Goal: Information Seeking & Learning: Learn about a topic

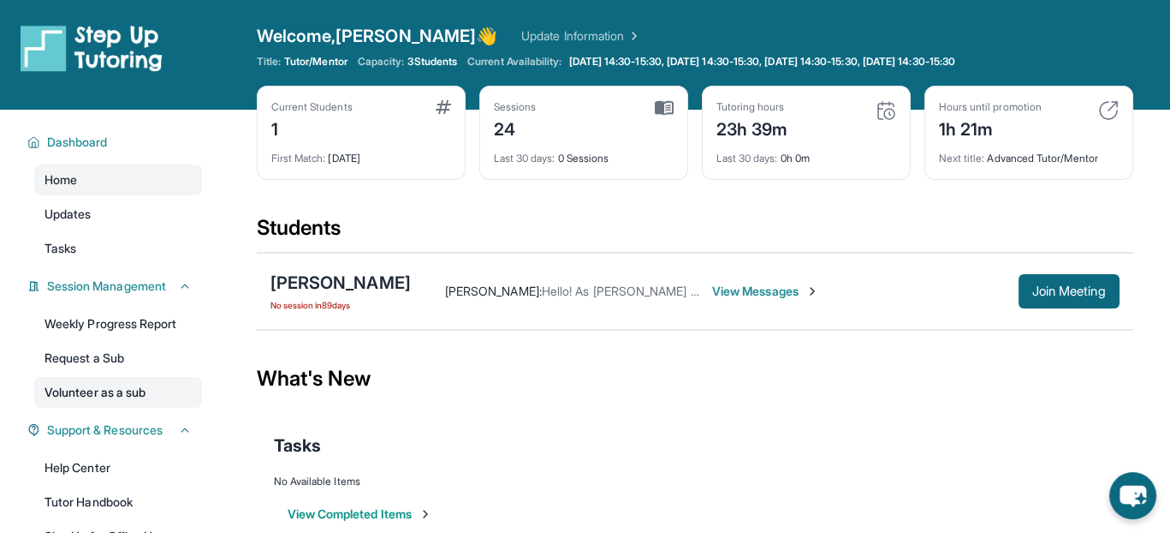
click at [112, 384] on link "Volunteer as a sub" at bounding box center [118, 392] width 168 height 31
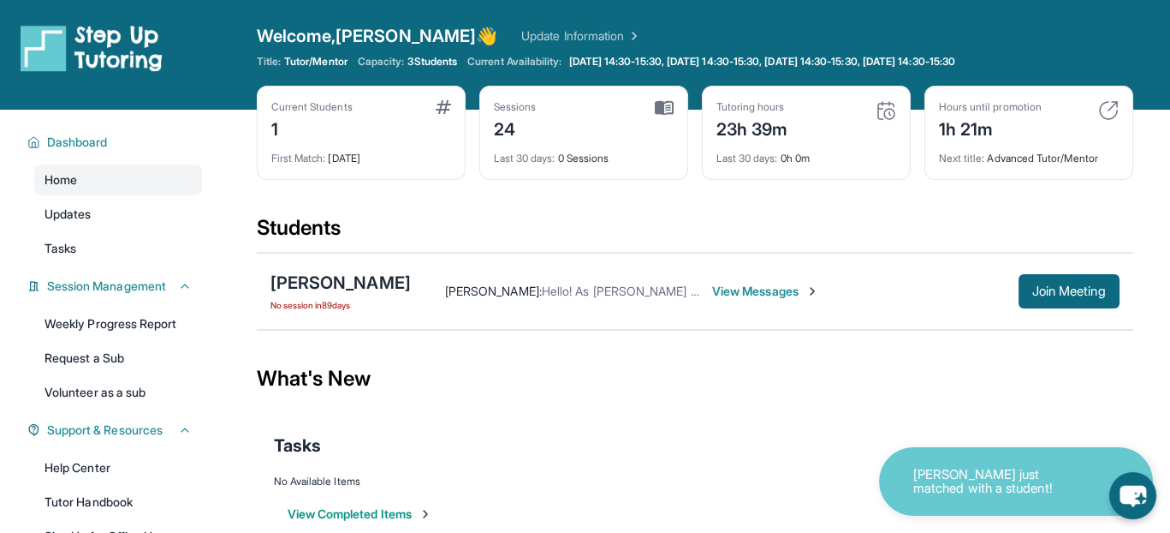
click at [1033, 268] on div "[PERSON_NAME] No session [DATE] [PERSON_NAME] : Hello! As [PERSON_NAME] gets re…" at bounding box center [695, 291] width 877 height 77
click at [1034, 274] on button "Join Meeting" at bounding box center [1069, 291] width 101 height 34
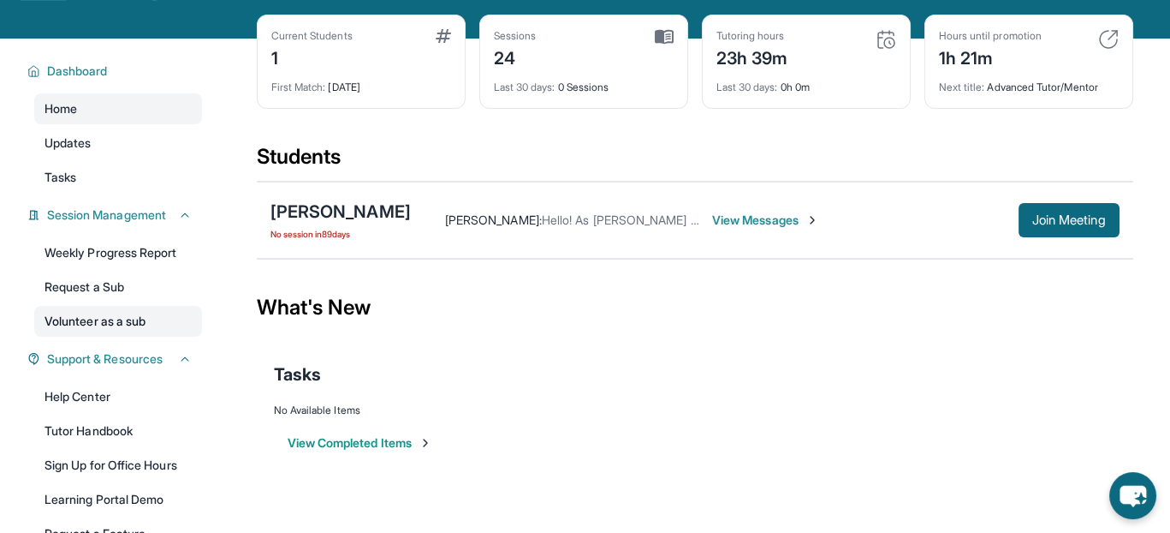
scroll to position [171, 0]
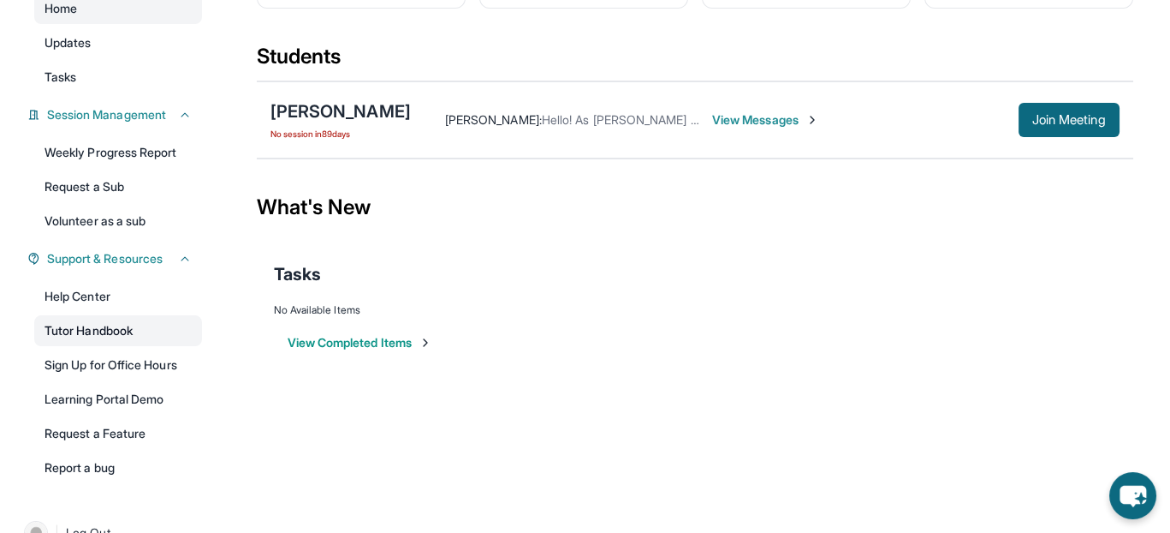
click at [125, 324] on link "Tutor Handbook" at bounding box center [118, 330] width 168 height 31
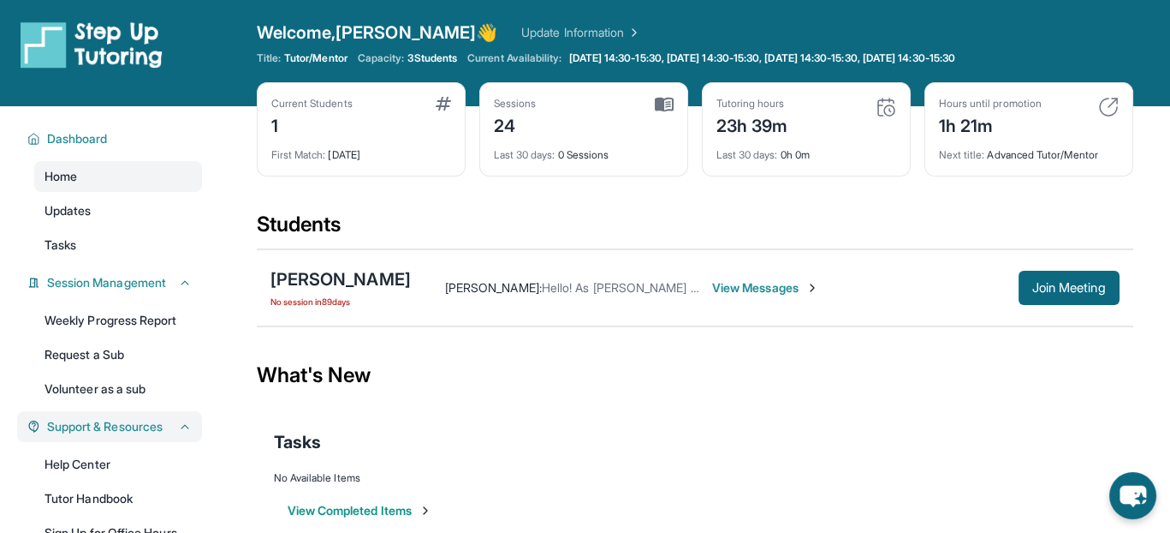
scroll to position [0, 0]
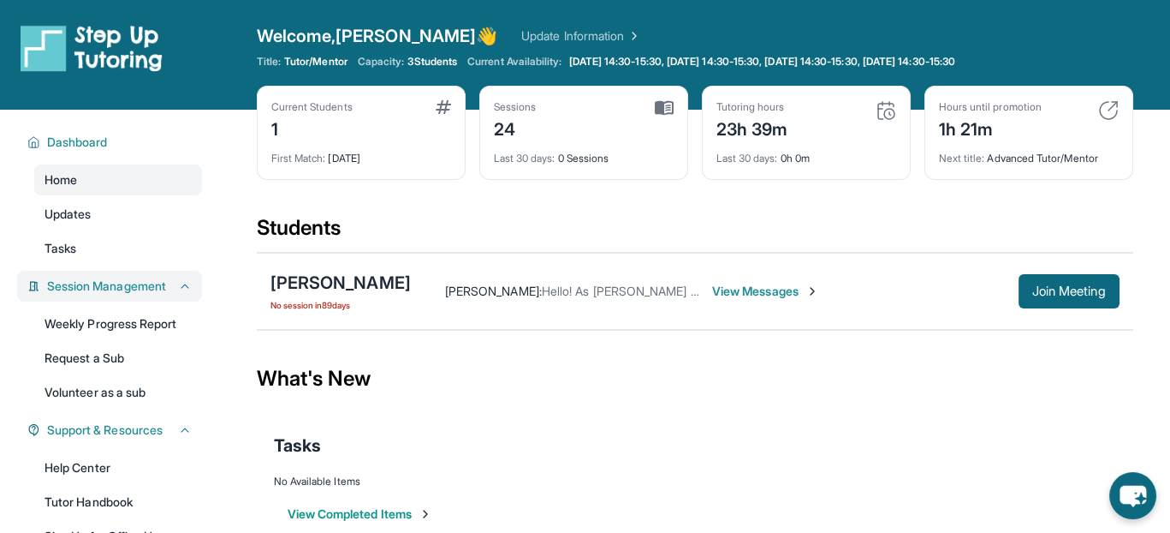
click at [159, 290] on span "Session Management" at bounding box center [106, 285] width 119 height 17
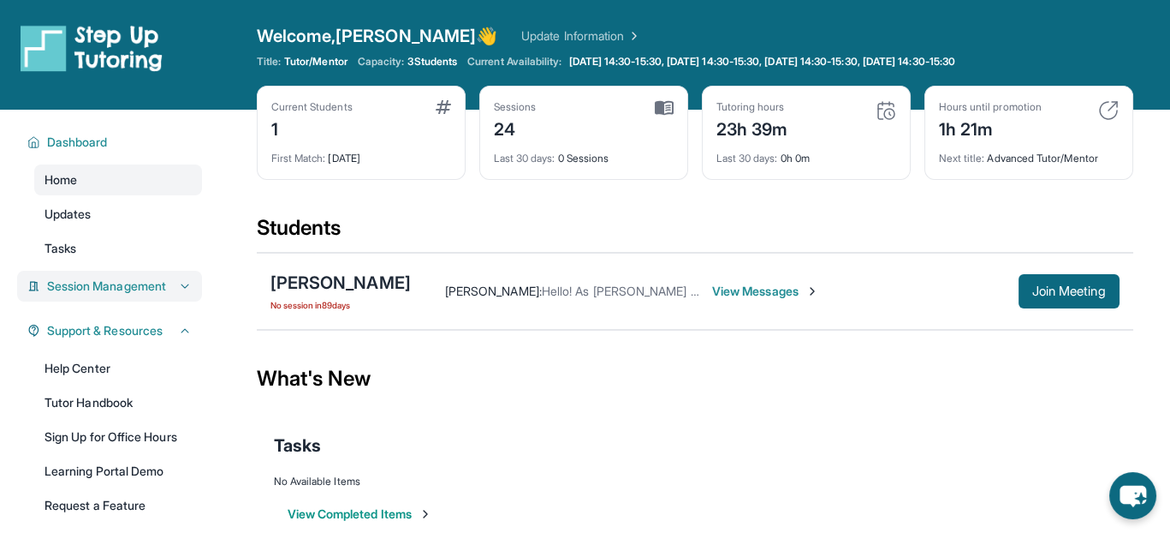
click at [159, 290] on span "Session Management" at bounding box center [106, 285] width 119 height 17
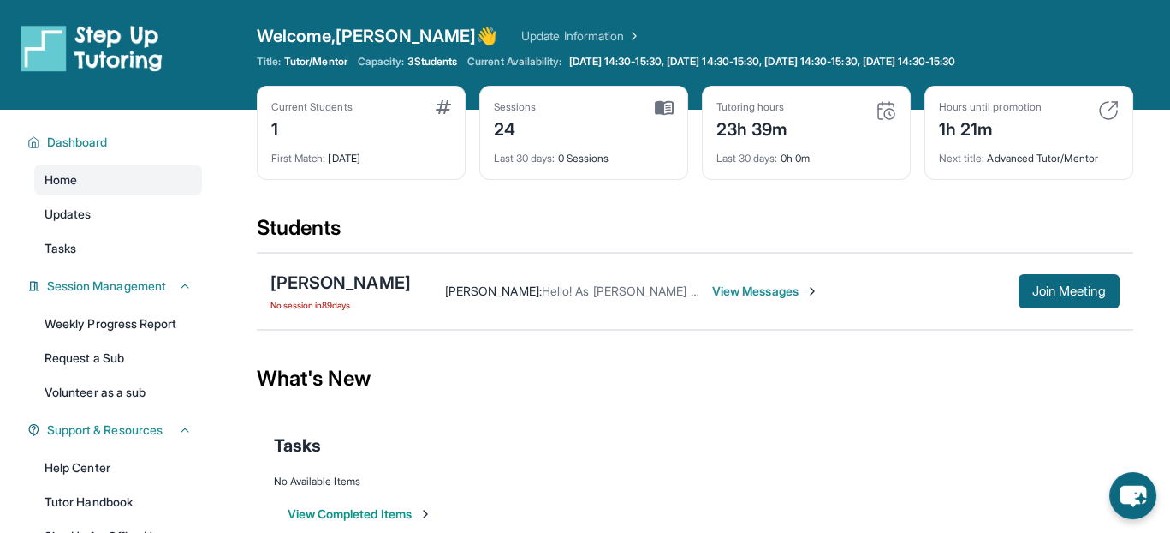
click at [624, 34] on img at bounding box center [632, 35] width 17 height 17
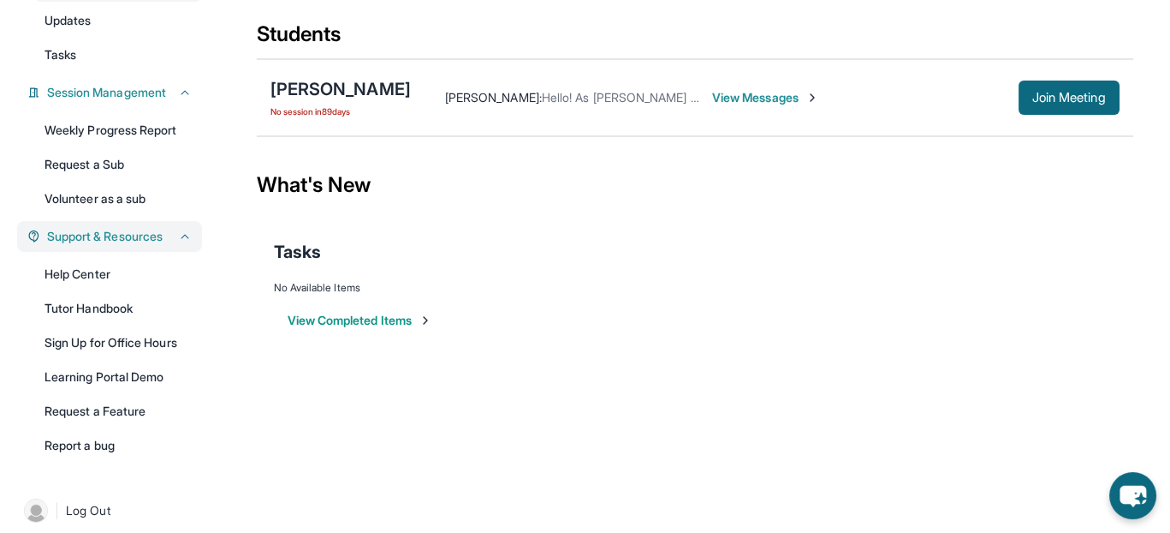
scroll to position [206, 0]
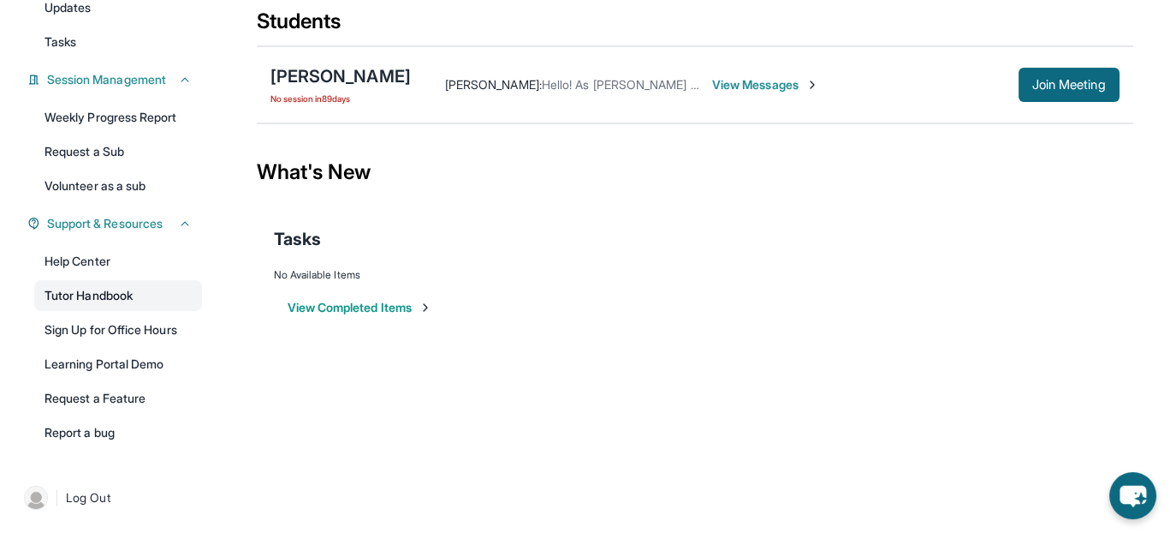
click at [130, 302] on link "Tutor Handbook" at bounding box center [118, 295] width 168 height 31
click at [129, 330] on link "Sign Up for Office Hours" at bounding box center [118, 329] width 168 height 31
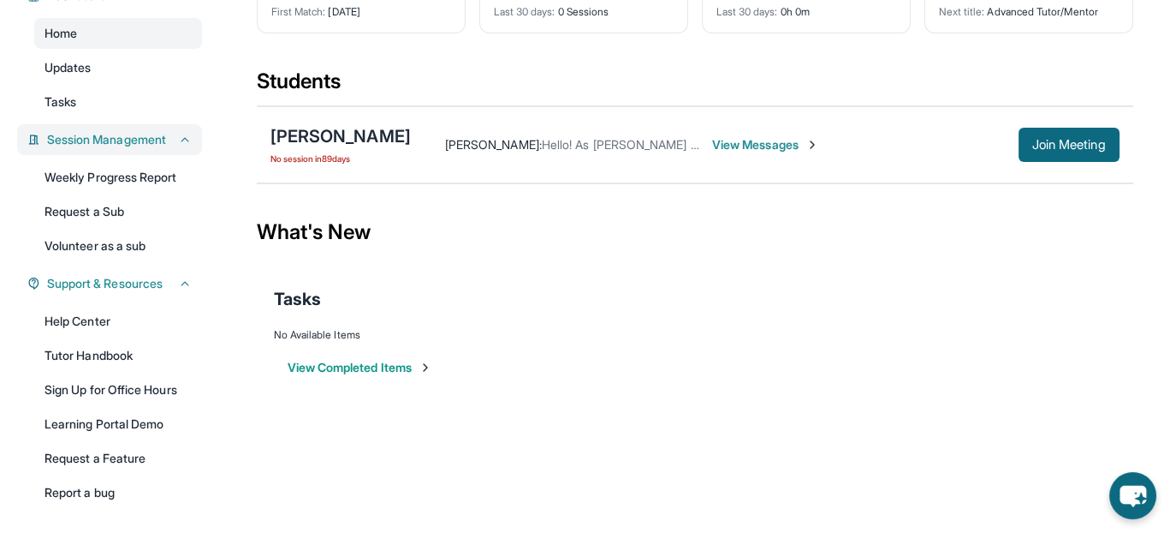
scroll to position [121, 0]
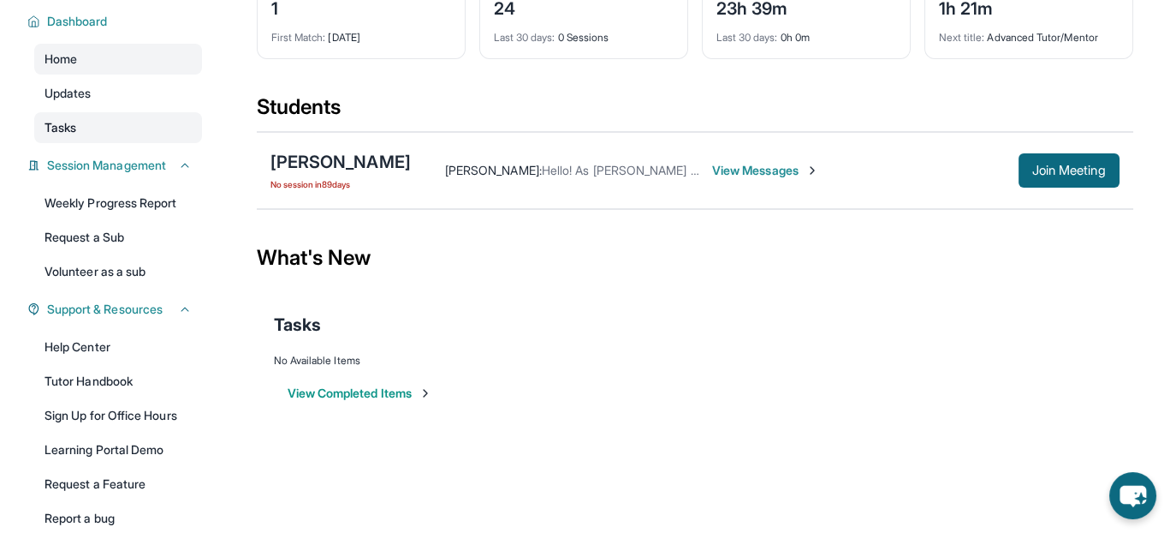
click at [103, 124] on link "Tasks" at bounding box center [118, 127] width 168 height 31
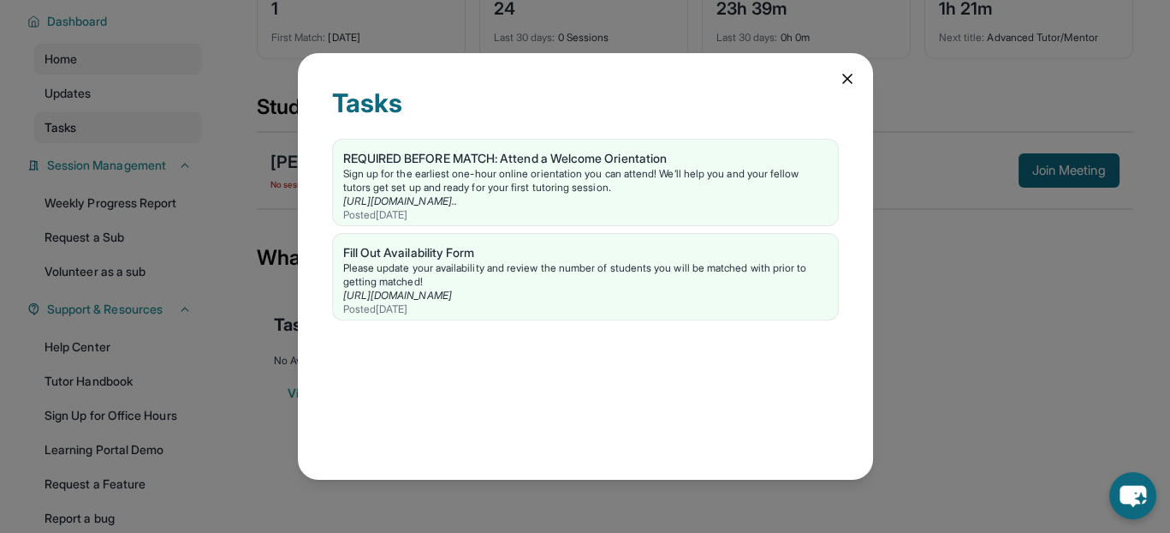
click at [103, 124] on div "Tasks REQUIRED BEFORE MATCH: Attend a Welcome Orientation Sign up for the earli…" at bounding box center [585, 266] width 1170 height 533
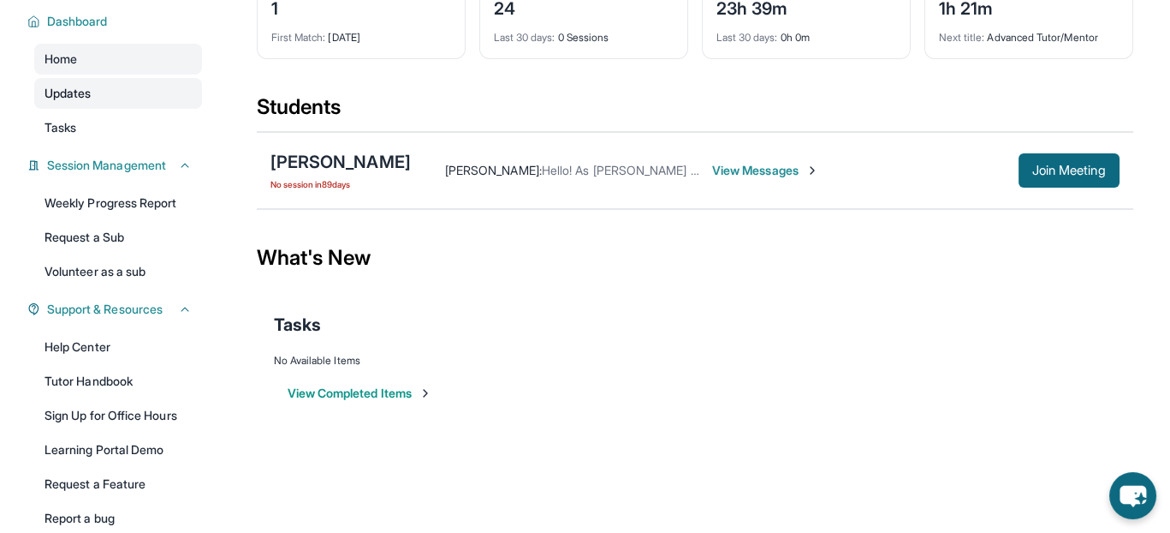
click at [116, 102] on link "Updates" at bounding box center [118, 93] width 168 height 31
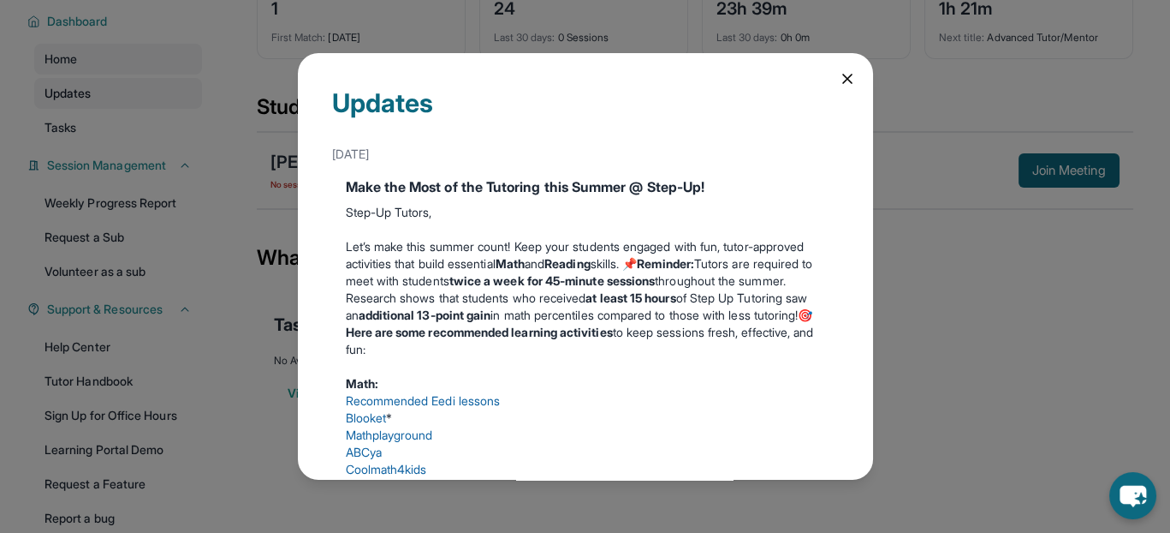
click at [116, 104] on div "Updates [DATE] Make the Most of the Tutoring this Summer @ Step-Up! Step-Up Tut…" at bounding box center [585, 266] width 1170 height 533
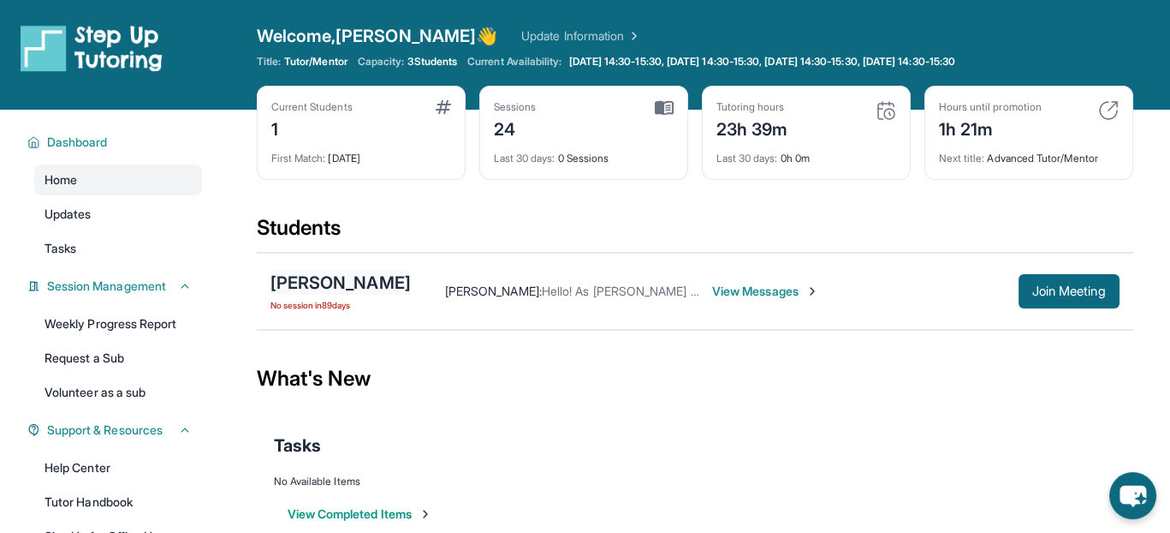
scroll to position [0, 0]
click at [660, 111] on img at bounding box center [664, 107] width 19 height 15
click at [86, 48] on img at bounding box center [92, 48] width 142 height 48
click at [521, 27] on link "Update Information" at bounding box center [581, 35] width 120 height 17
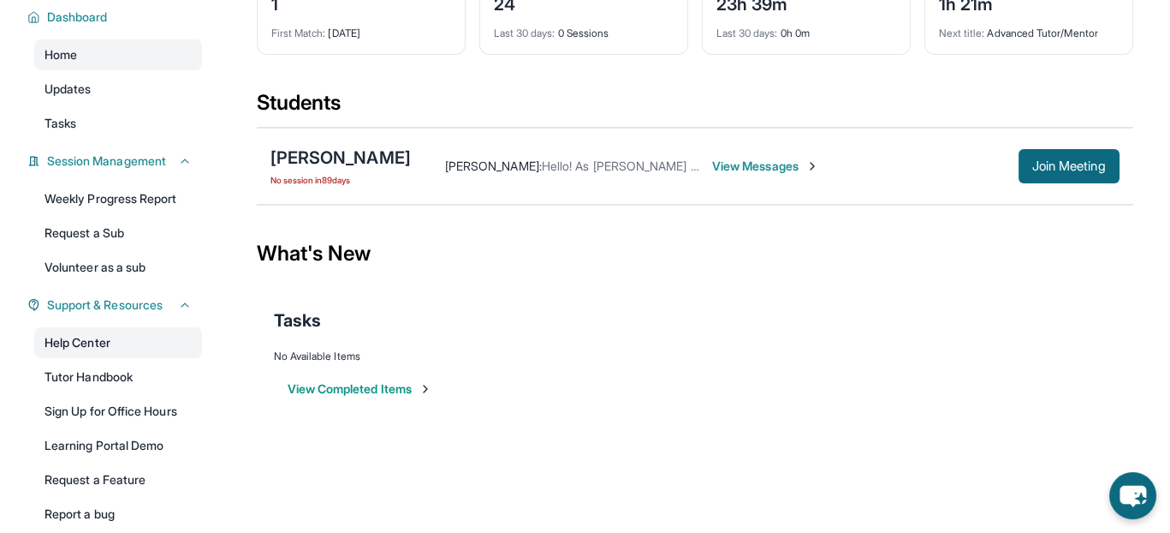
scroll to position [206, 0]
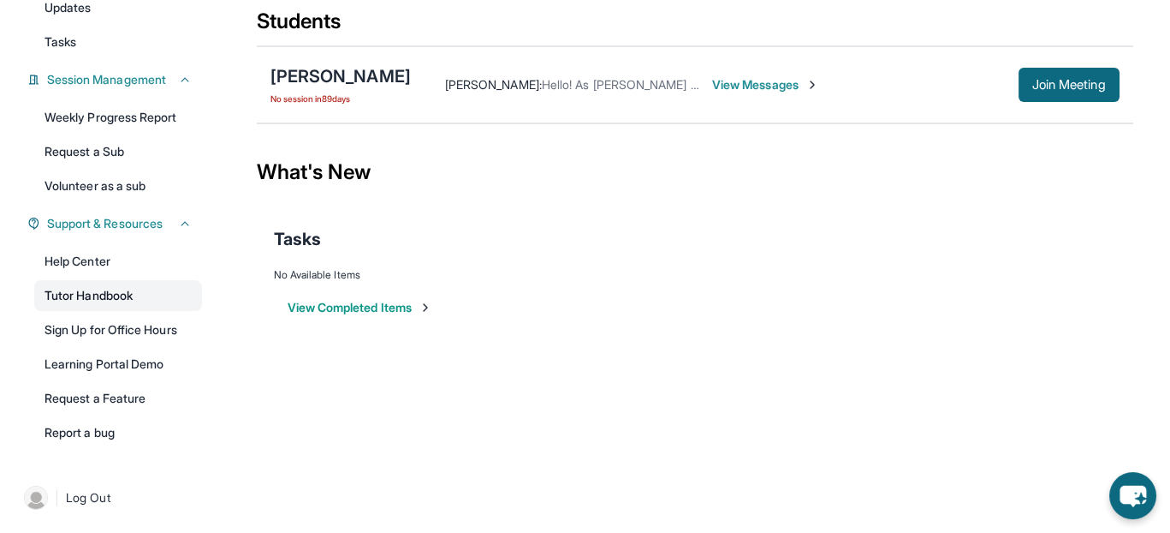
click at [98, 283] on link "Tutor Handbook" at bounding box center [118, 295] width 168 height 31
click at [119, 193] on link "Volunteer as a sub" at bounding box center [118, 185] width 168 height 31
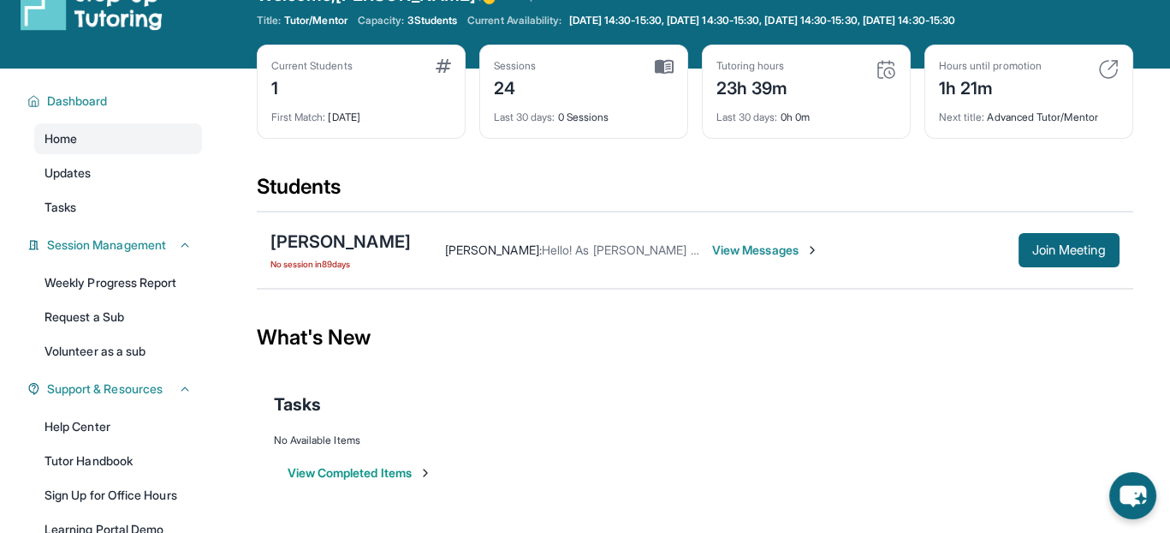
scroll to position [0, 0]
